Goal: Task Accomplishment & Management: Complete application form

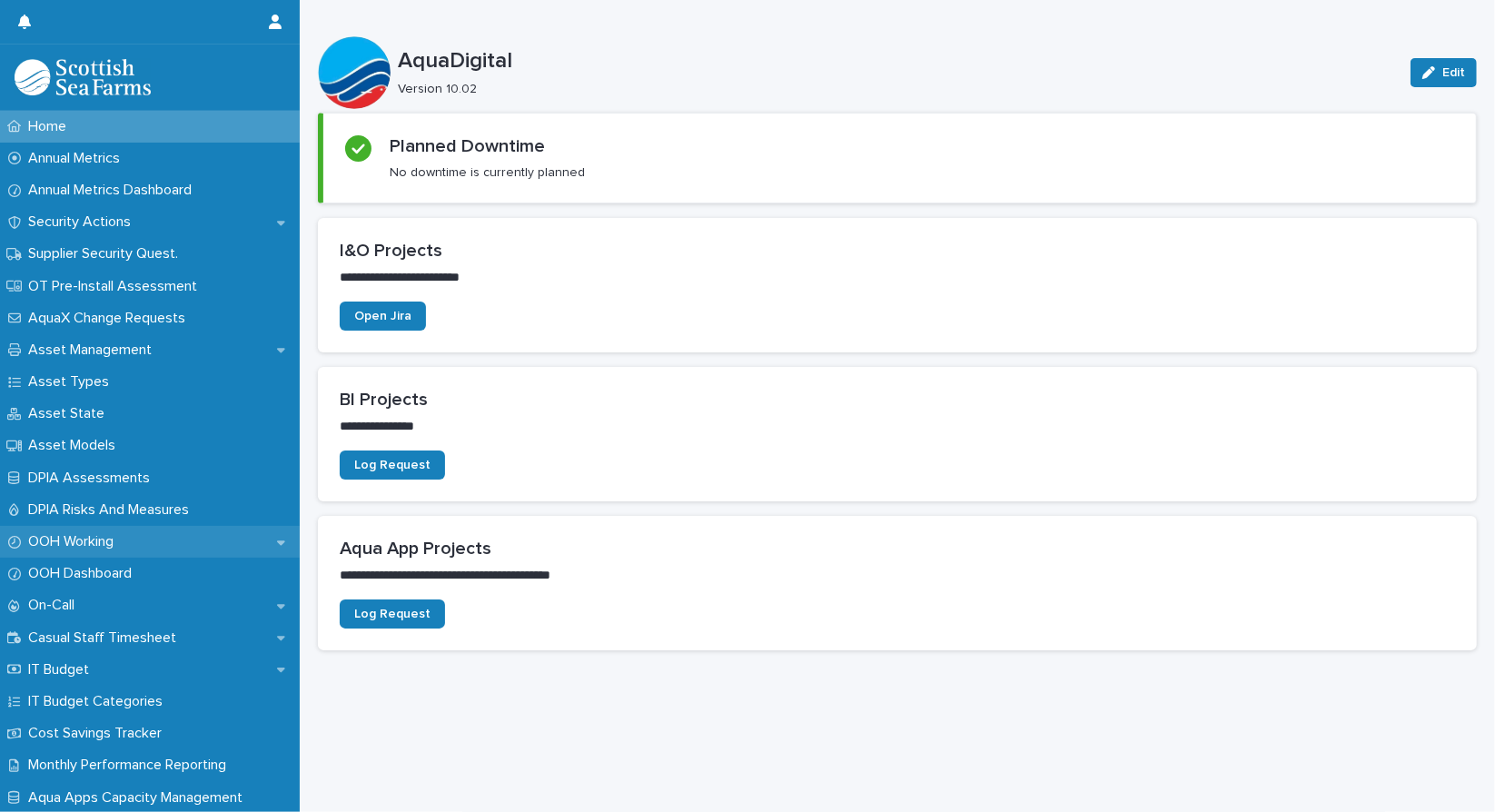
click at [168, 540] on div "OOH Working" at bounding box center [150, 541] width 300 height 32
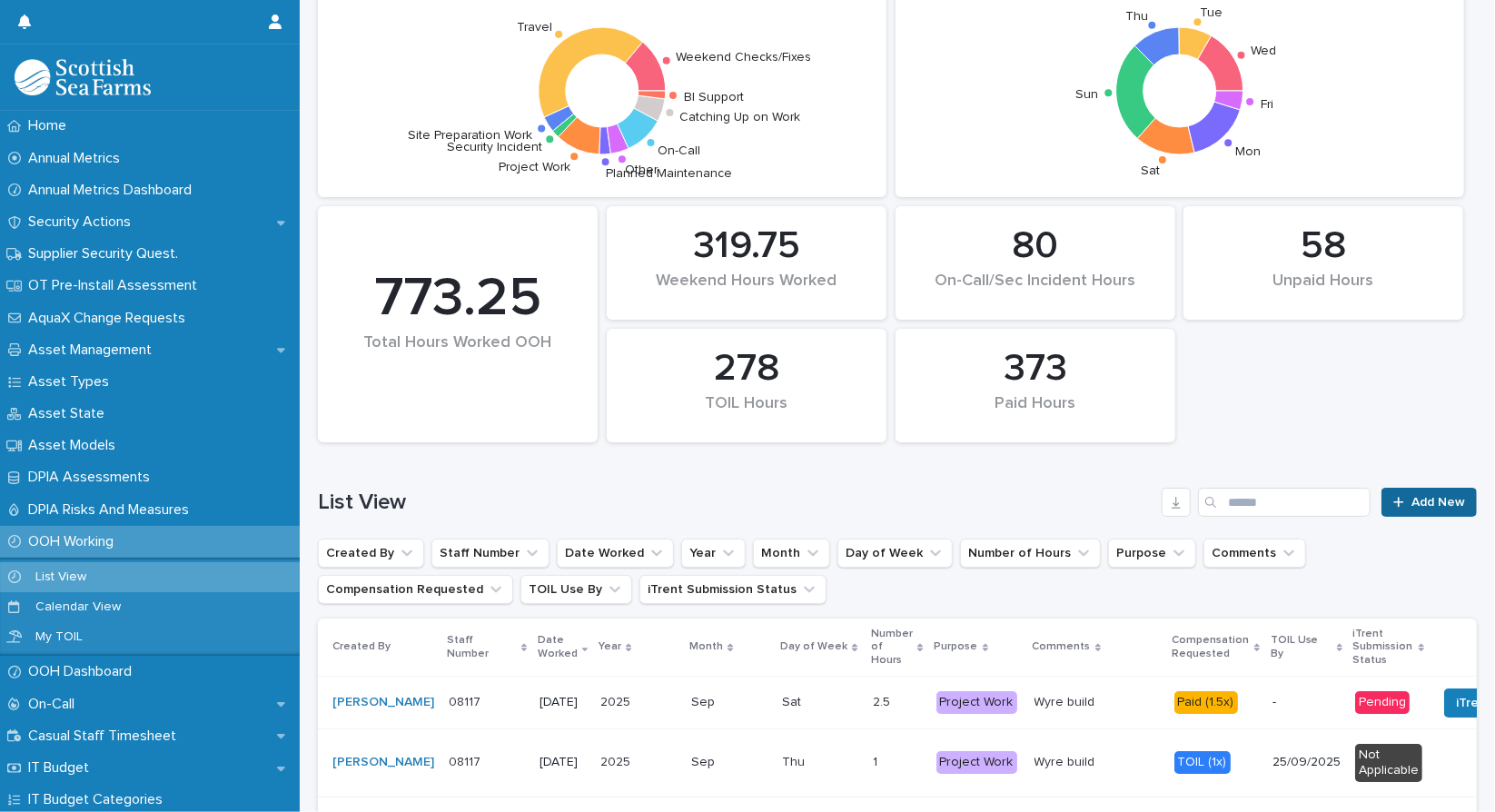
scroll to position [273, 0]
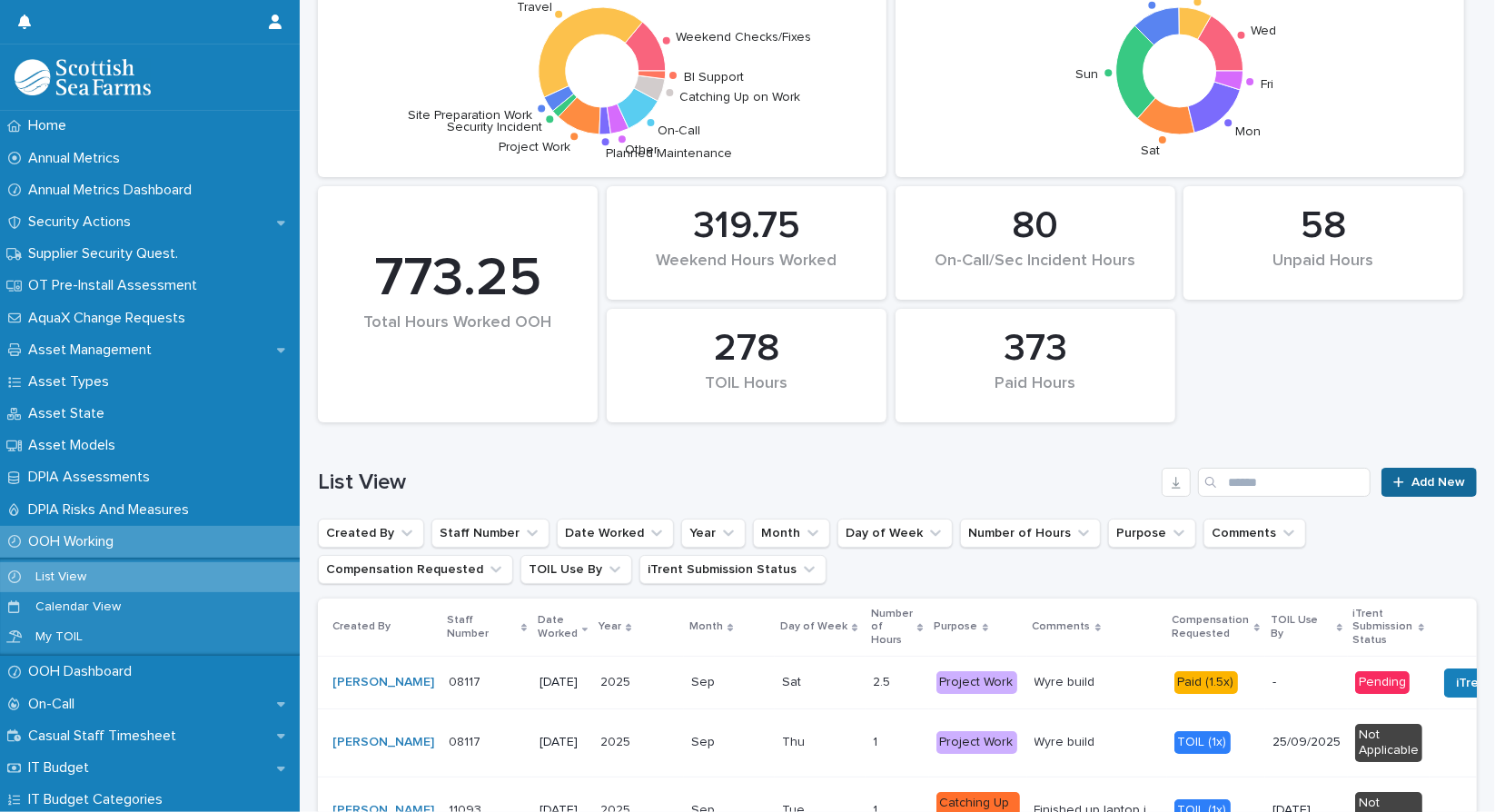
click at [1435, 489] on link "Add New" at bounding box center [1429, 482] width 95 height 29
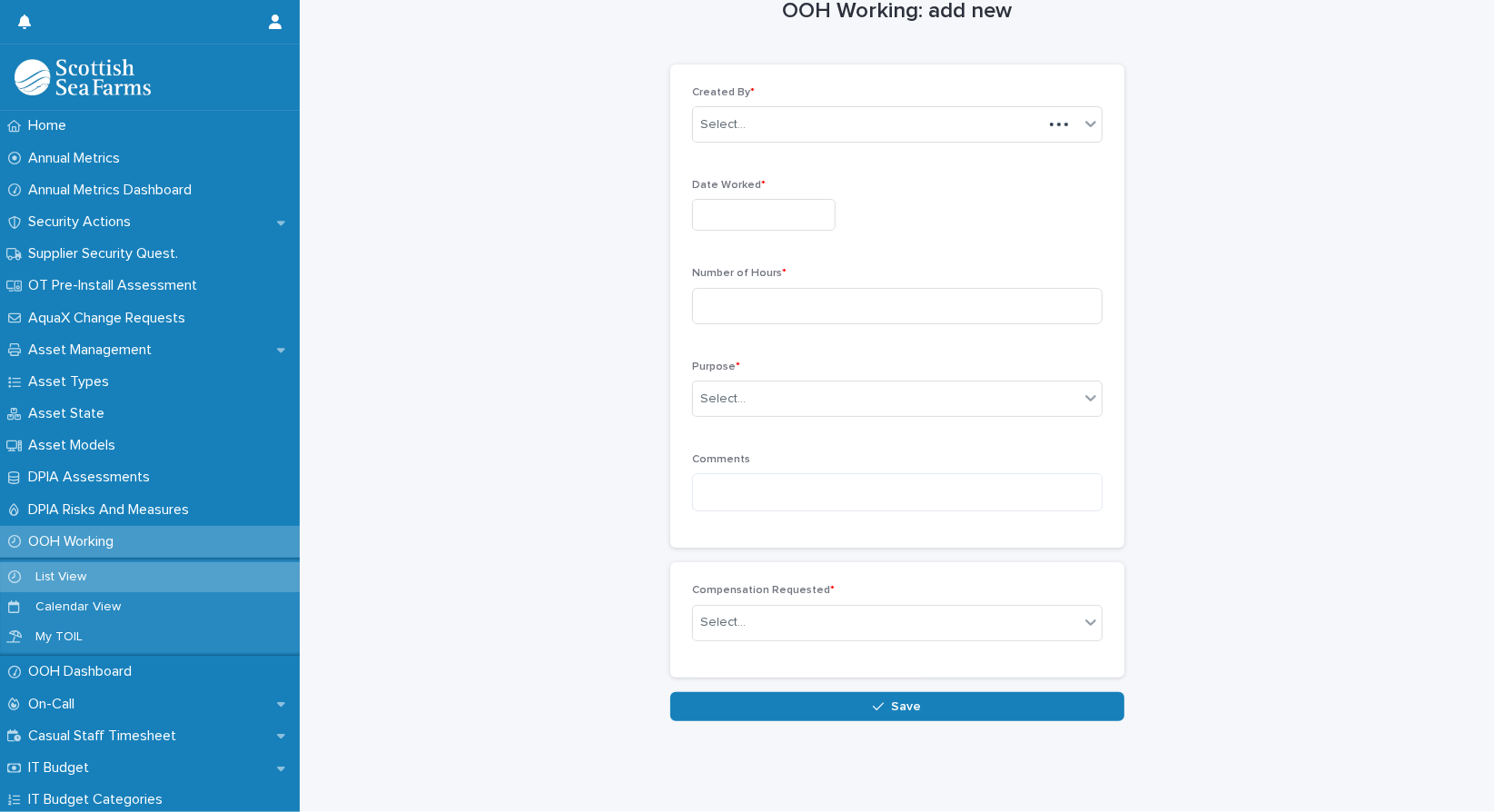
scroll to position [36, 0]
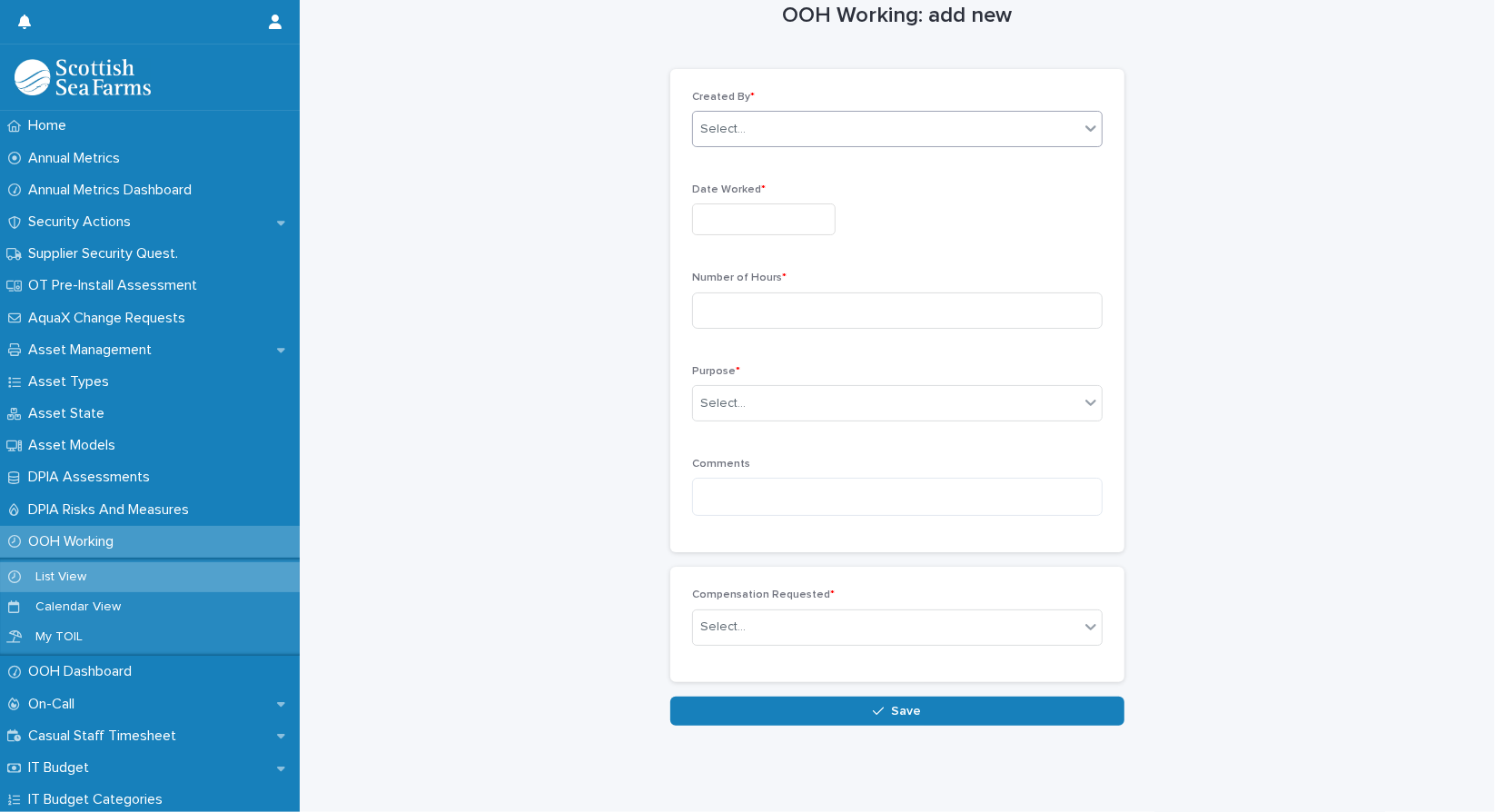
click at [822, 110] on div "Select..." at bounding box center [898, 129] width 411 height 36
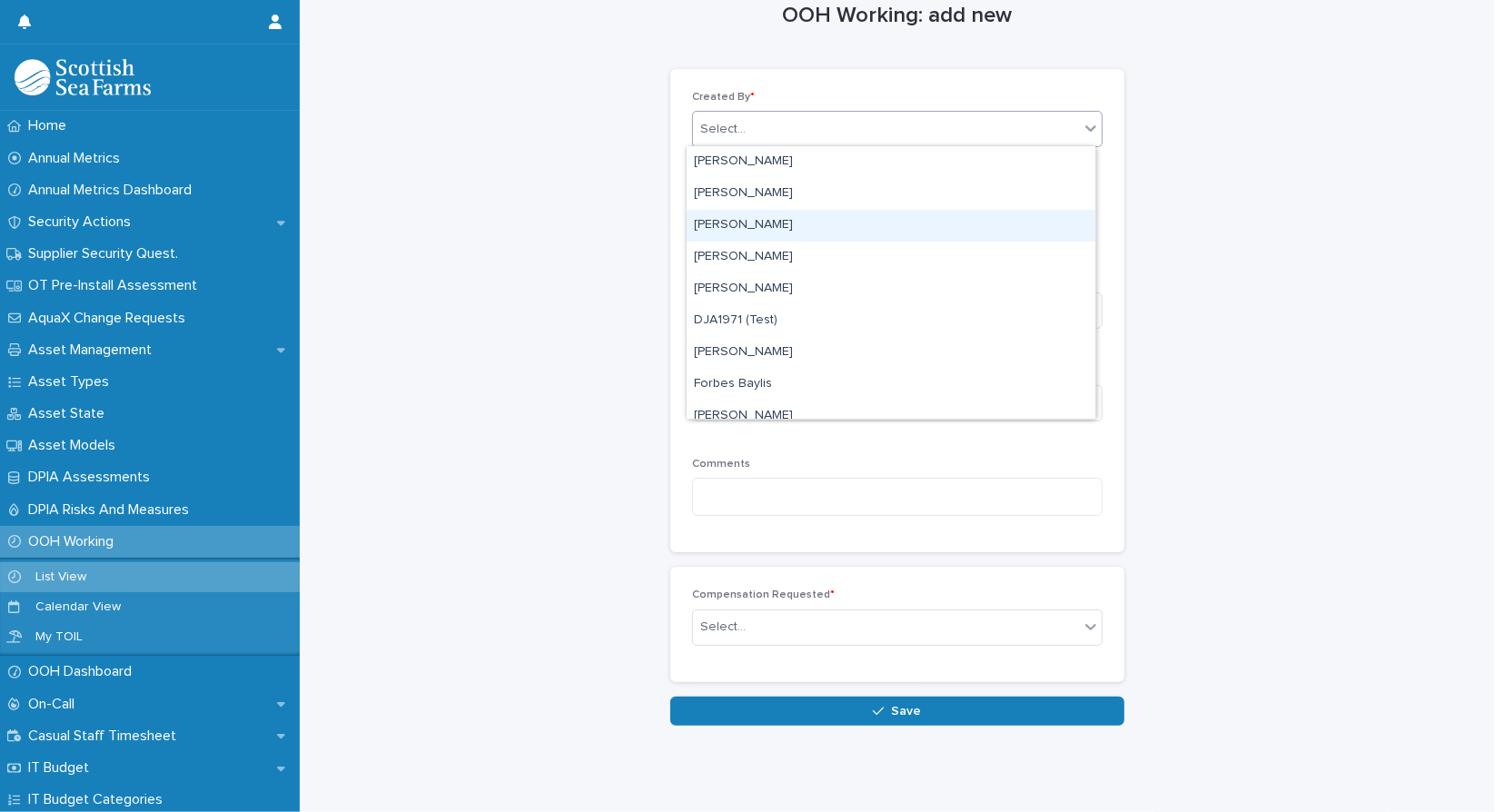
click at [745, 227] on div "[PERSON_NAME]" at bounding box center [891, 226] width 409 height 32
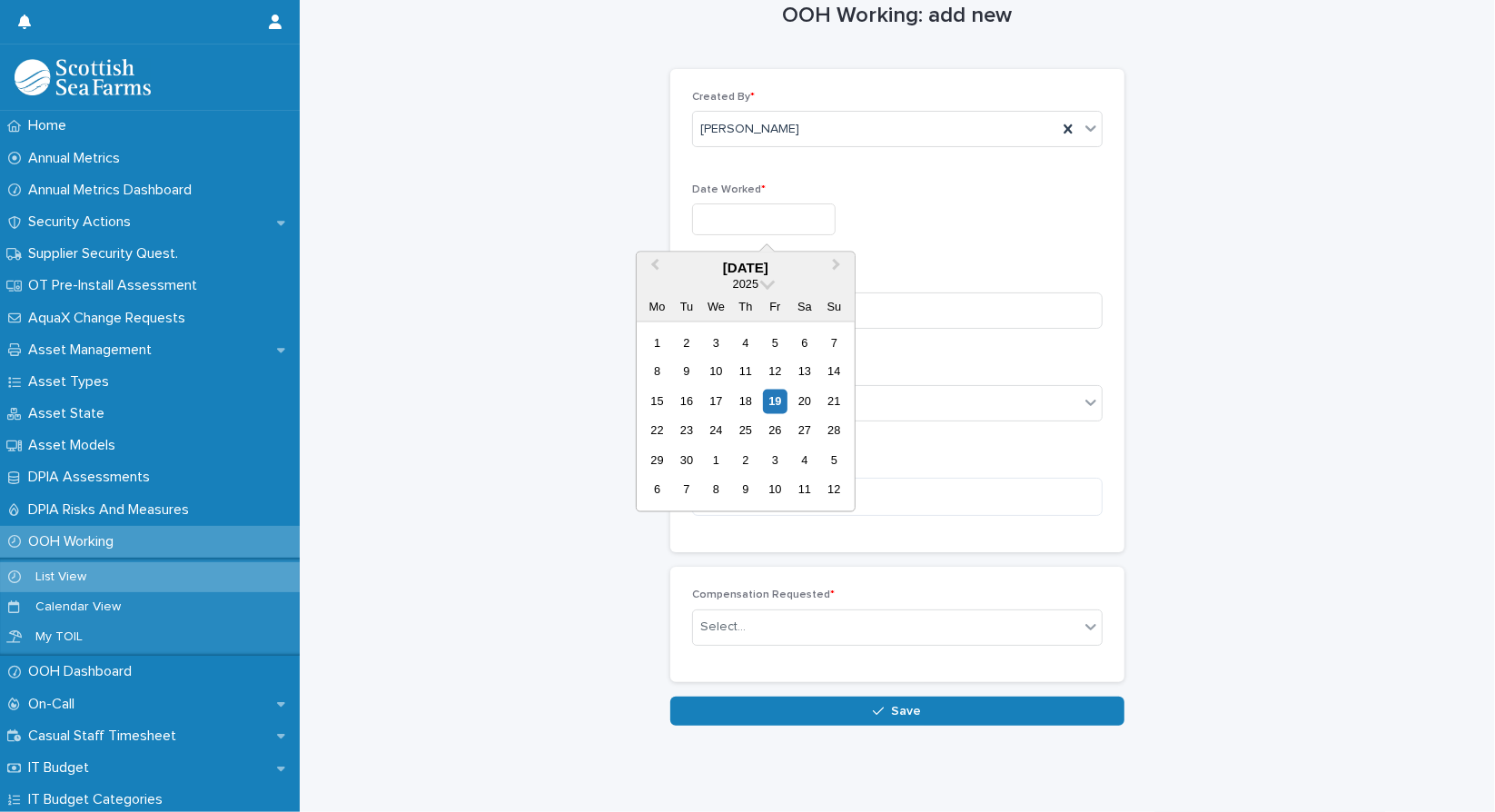
click at [741, 224] on input "text" at bounding box center [763, 219] width 143 height 32
click at [727, 397] on div "17" at bounding box center [716, 402] width 25 height 25
type input "**********"
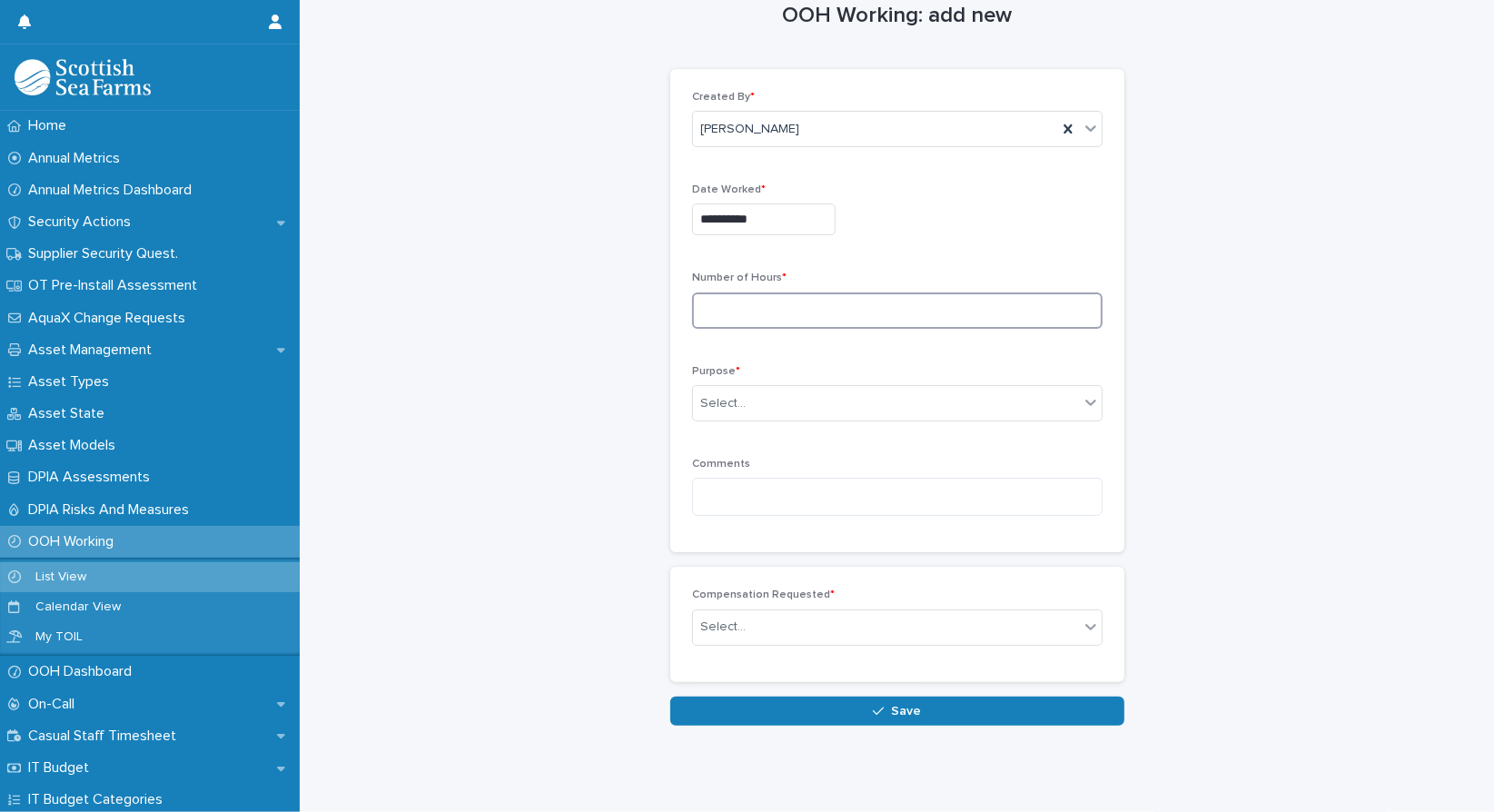
click at [765, 299] on input at bounding box center [898, 311] width 411 height 36
type input "*"
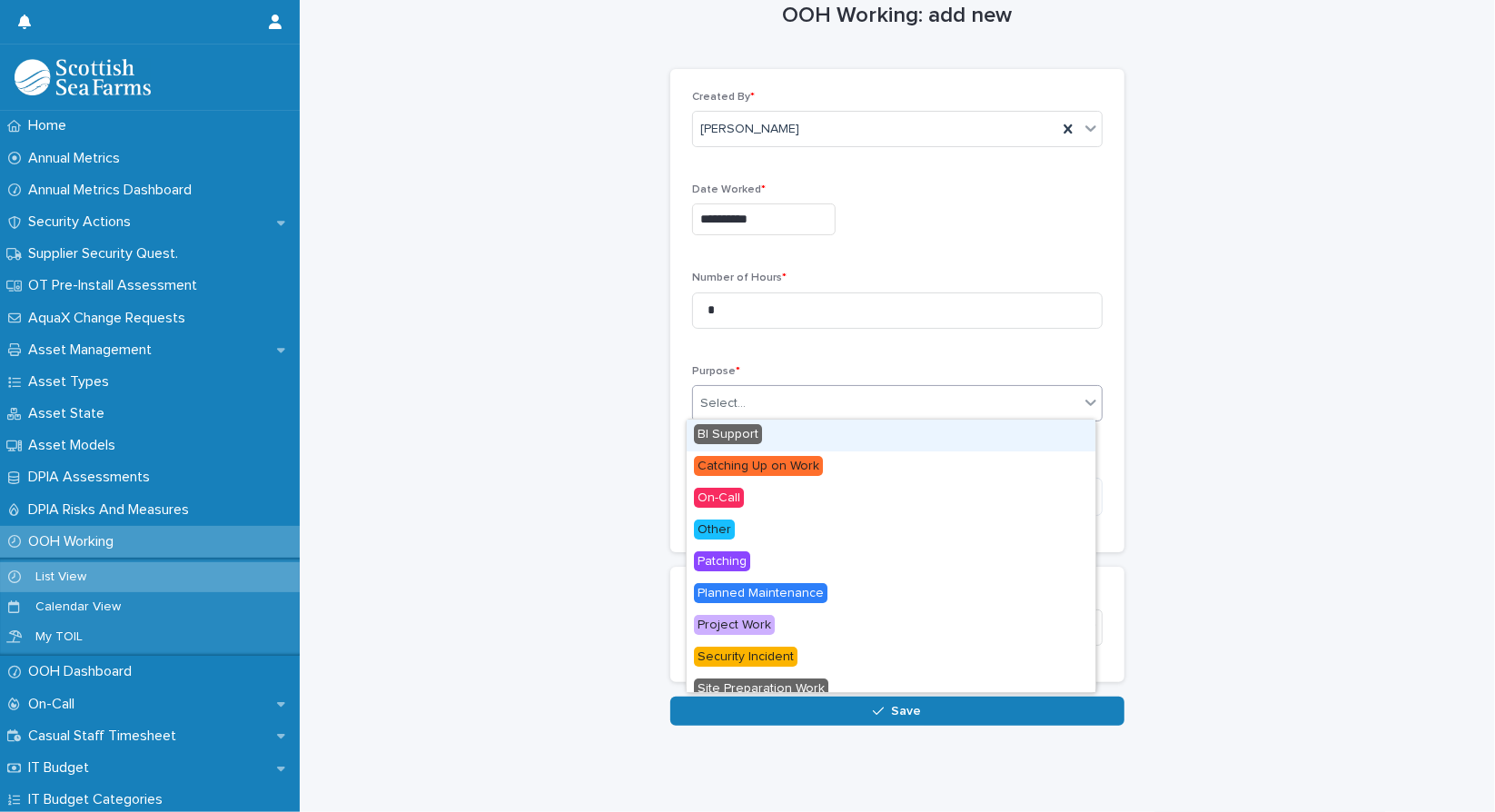
click at [721, 399] on div "Select..." at bounding box center [722, 404] width 45 height 19
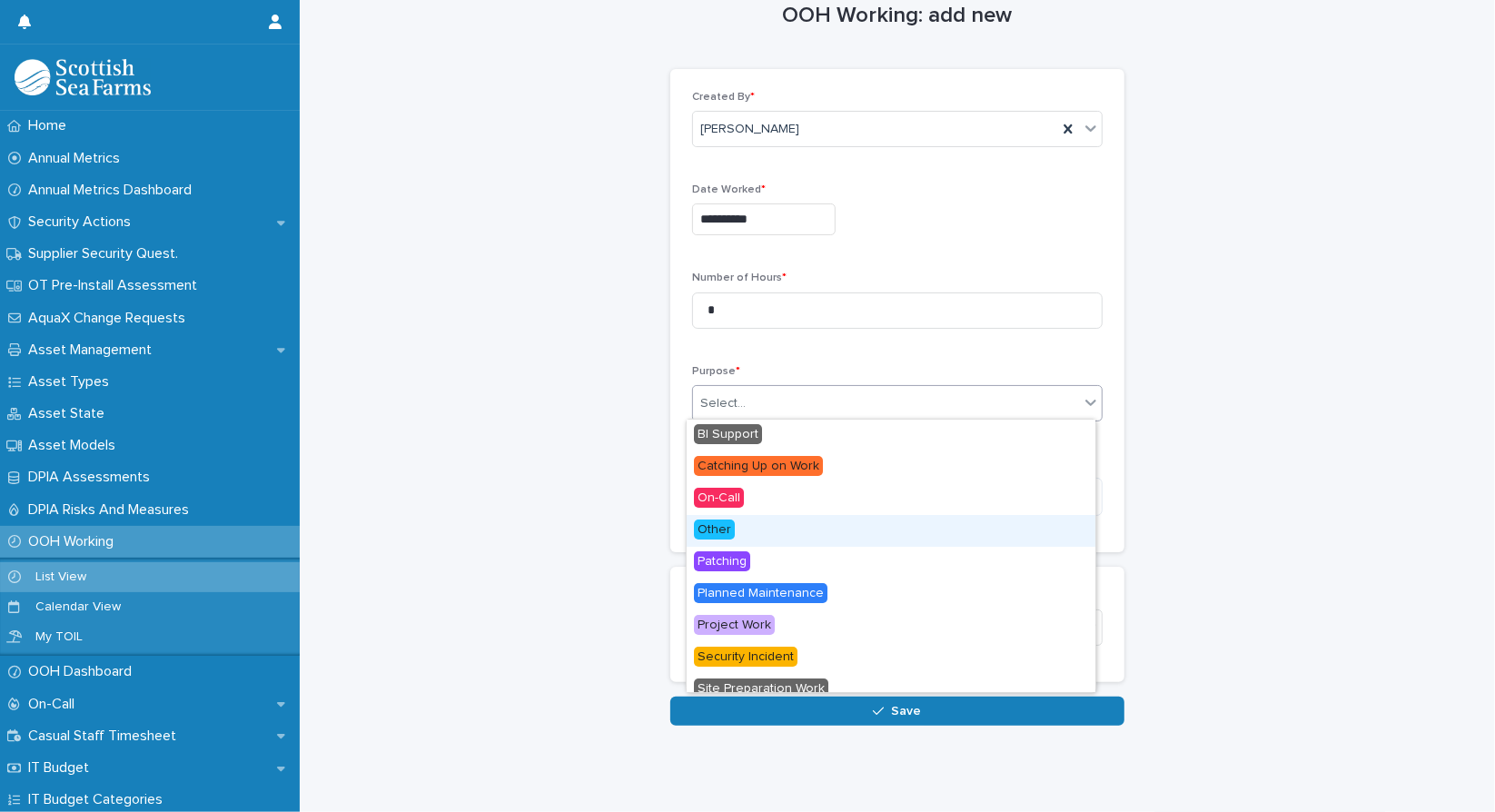
scroll to position [77, 0]
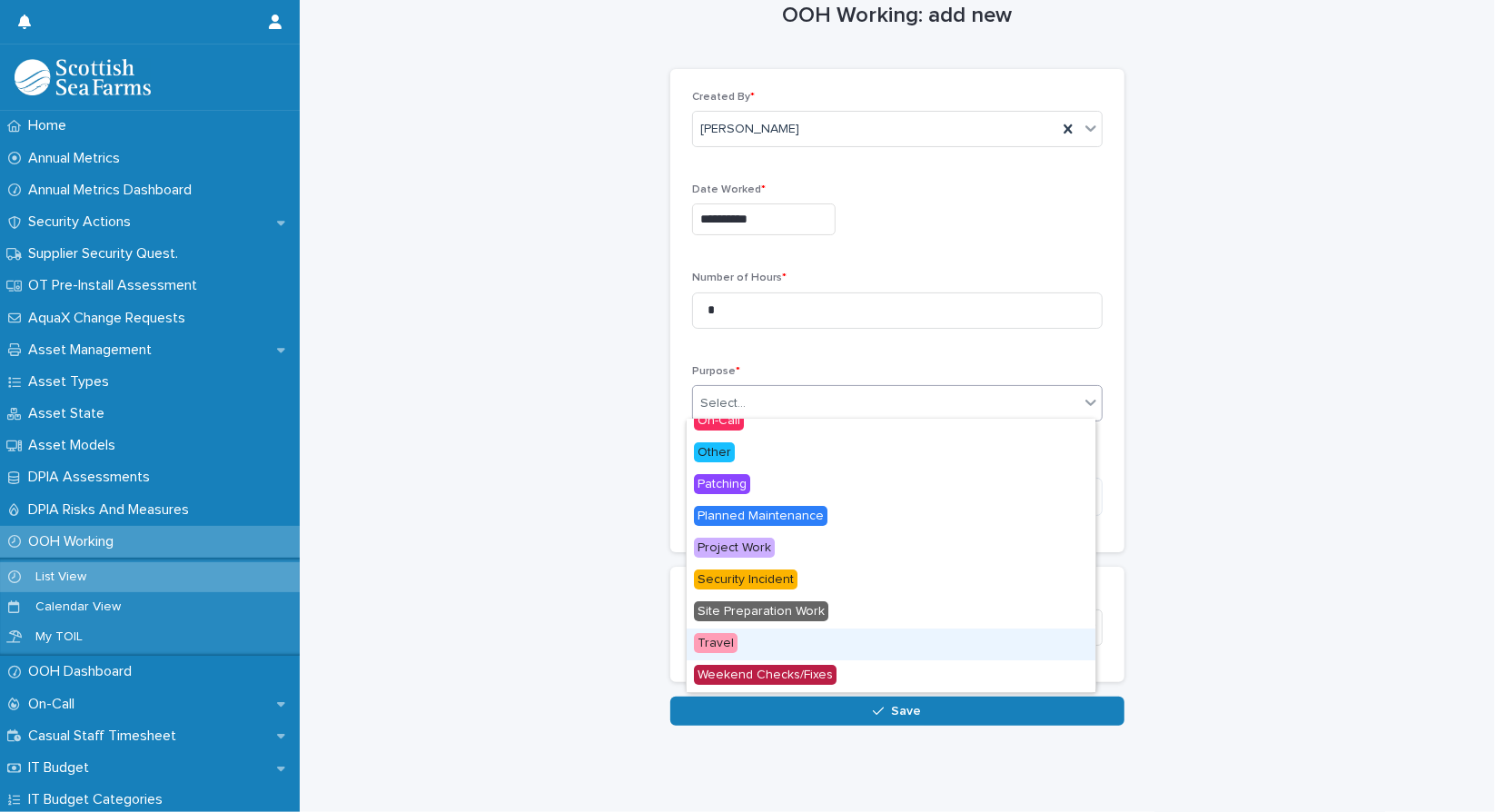
click at [735, 633] on div "Travel" at bounding box center [891, 644] width 409 height 32
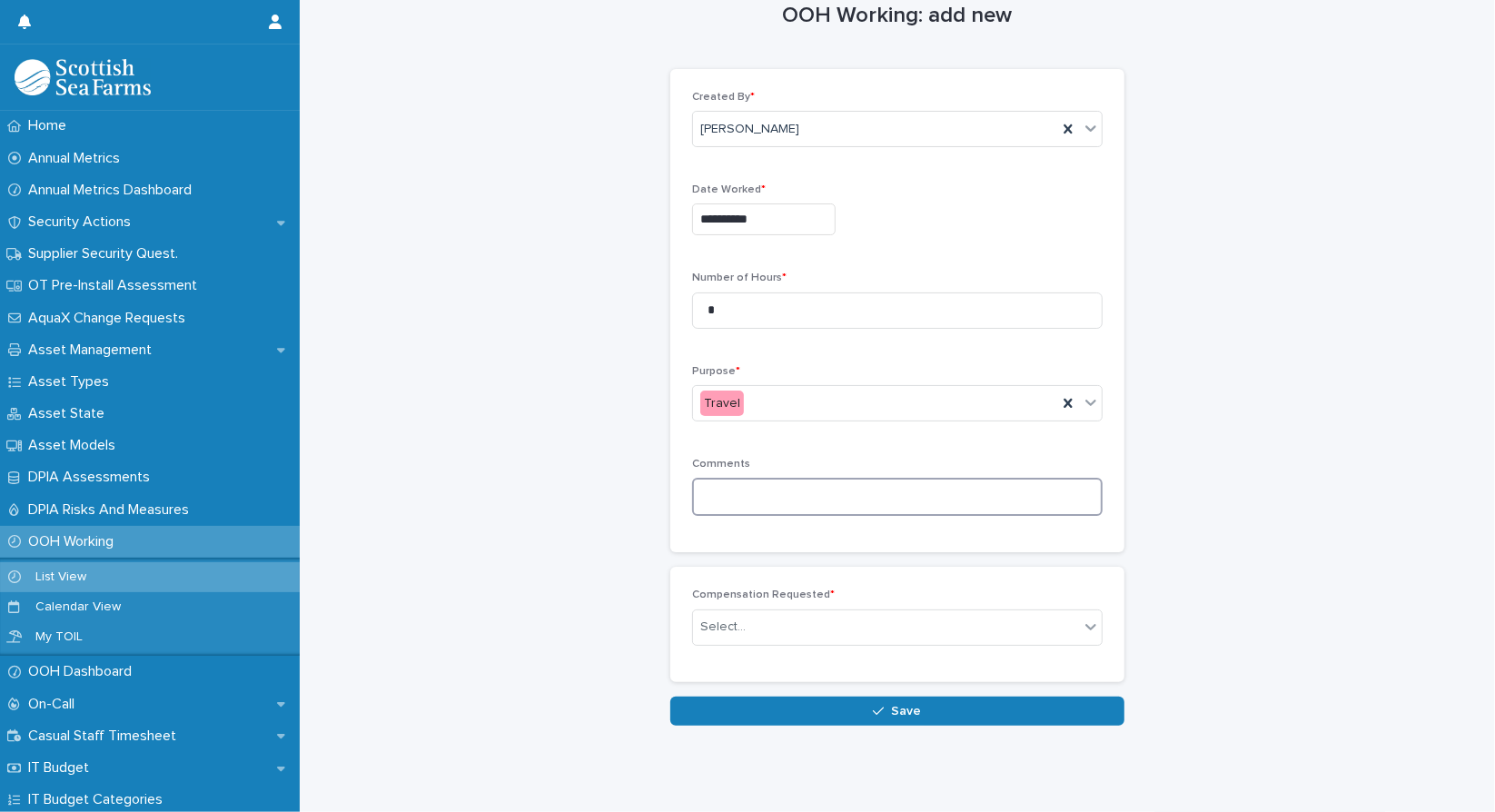
click at [742, 488] on textarea at bounding box center [898, 497] width 411 height 38
type textarea "**********"
click at [725, 630] on div "Select..." at bounding box center [722, 627] width 45 height 19
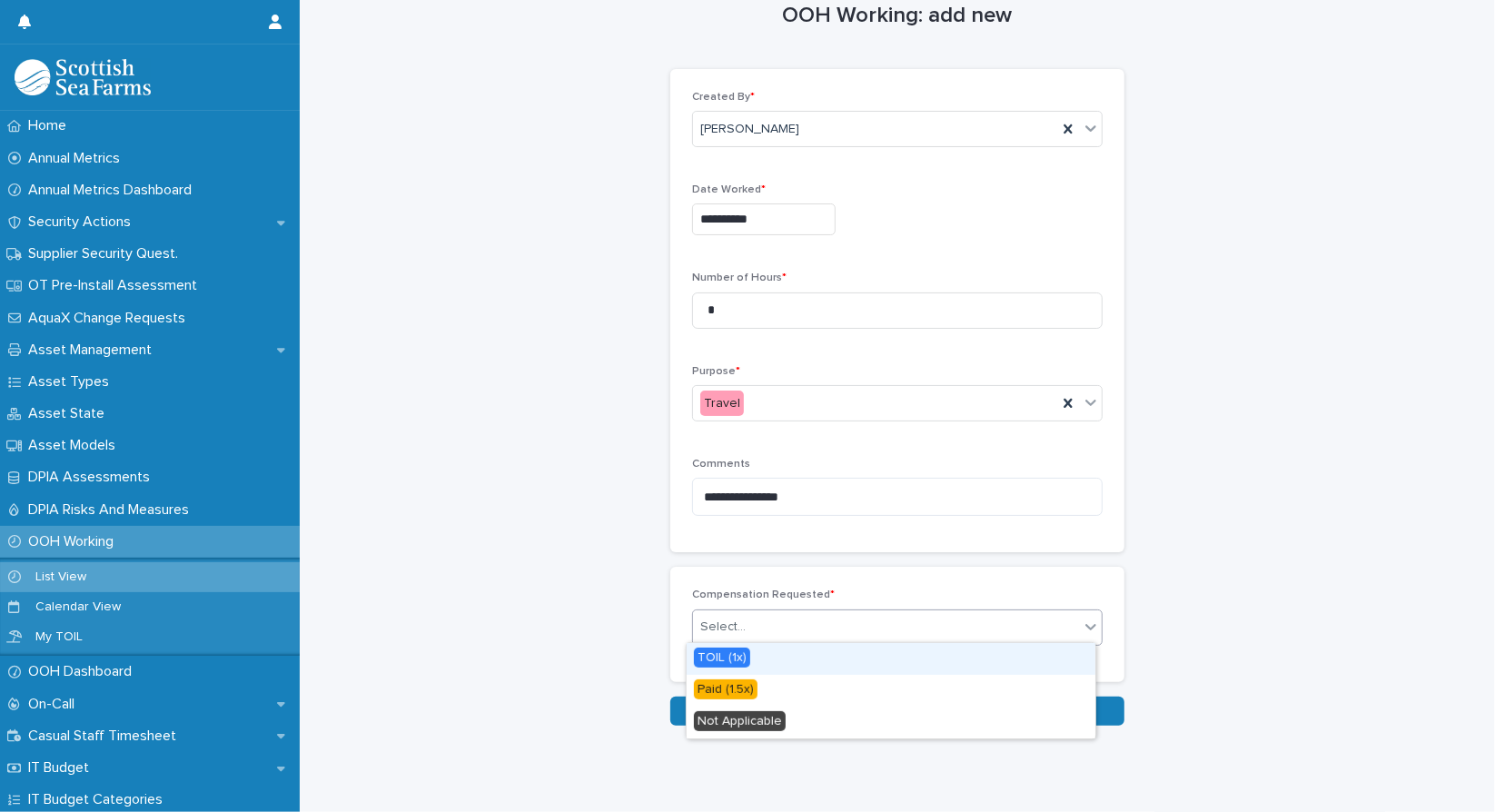
click at [728, 657] on span "TOIL (1x)" at bounding box center [722, 657] width 57 height 20
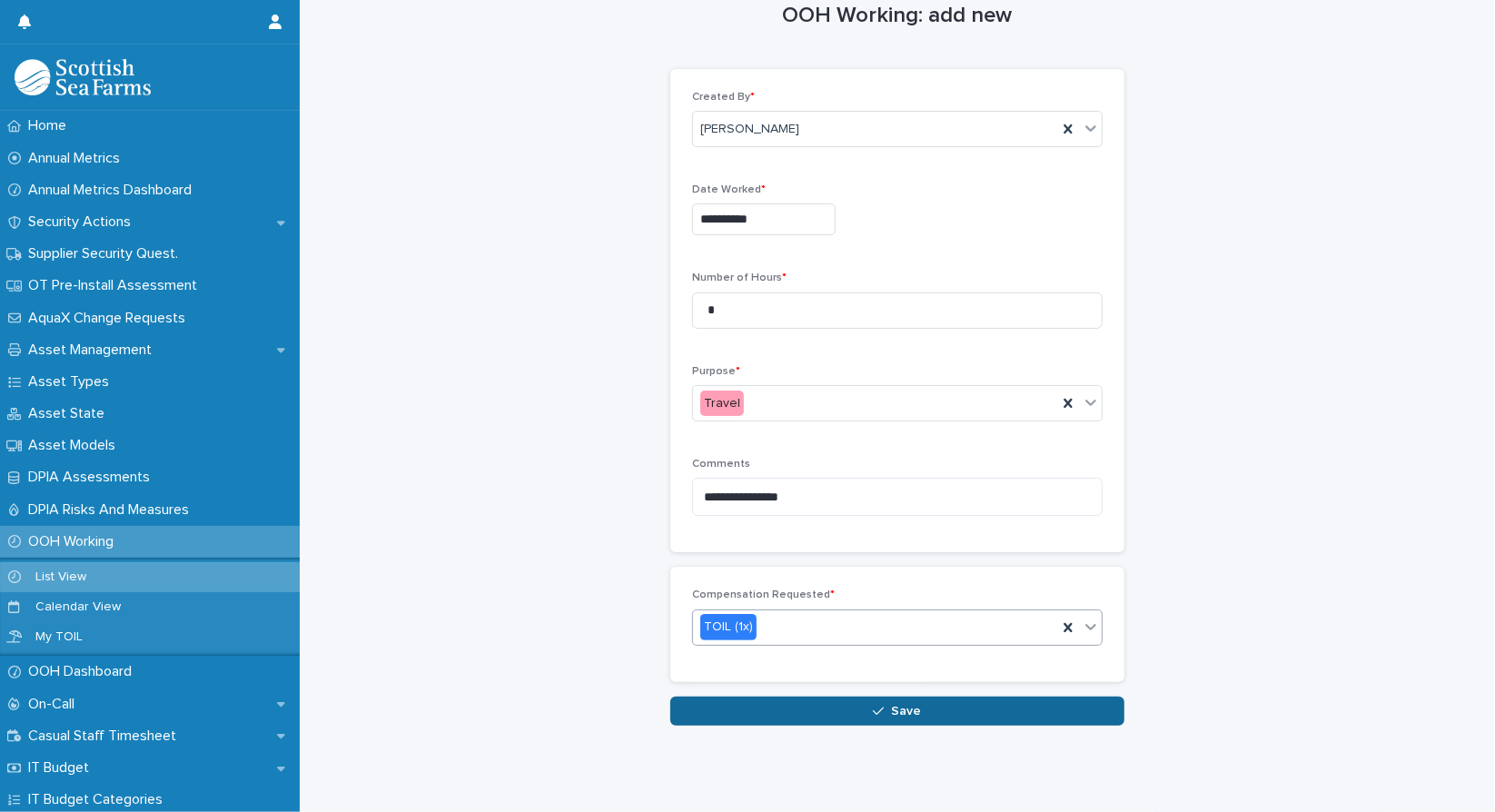
click at [861, 706] on button "Save" at bounding box center [897, 711] width 454 height 29
